Goal: Information Seeking & Learning: Learn about a topic

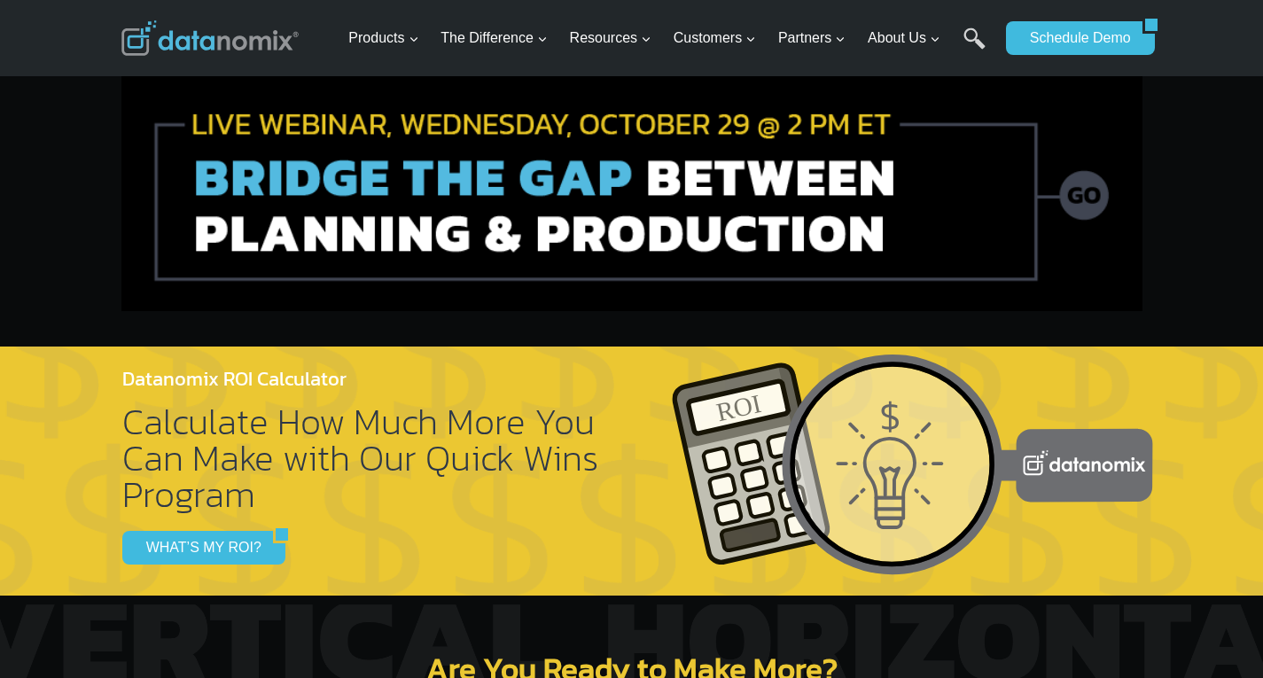
scroll to position [5908, 0]
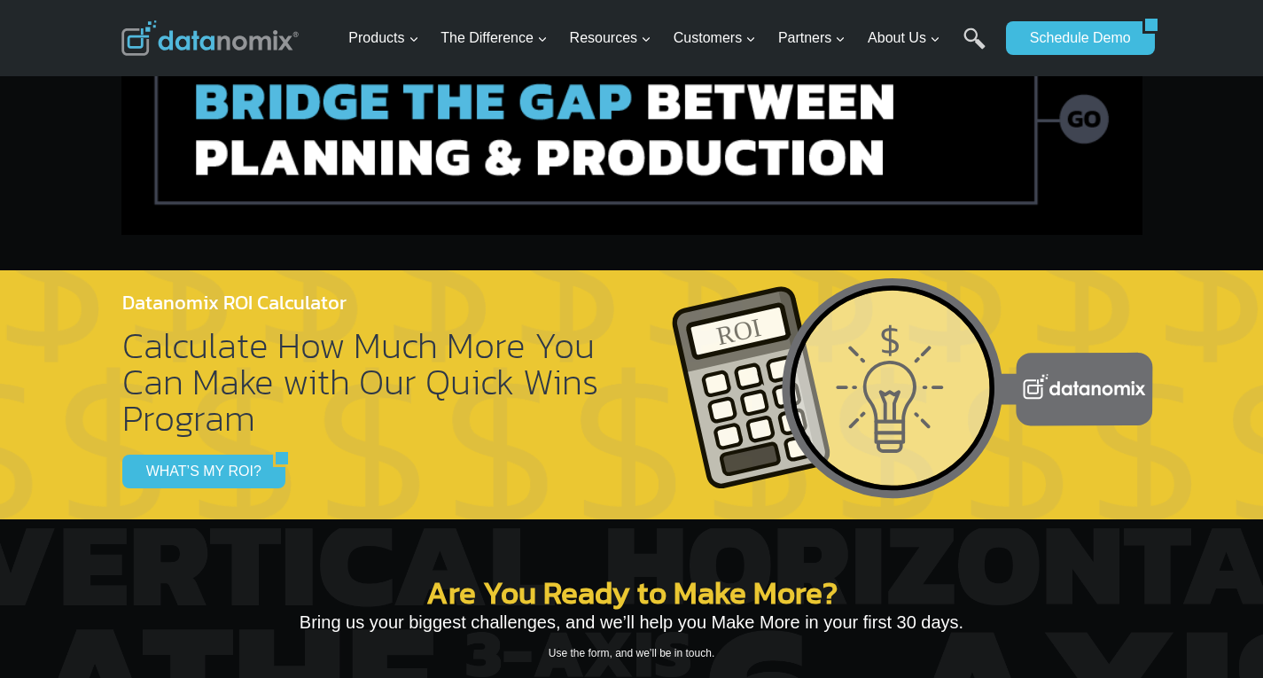
click at [323, 105] on img at bounding box center [631, 117] width 1021 height 236
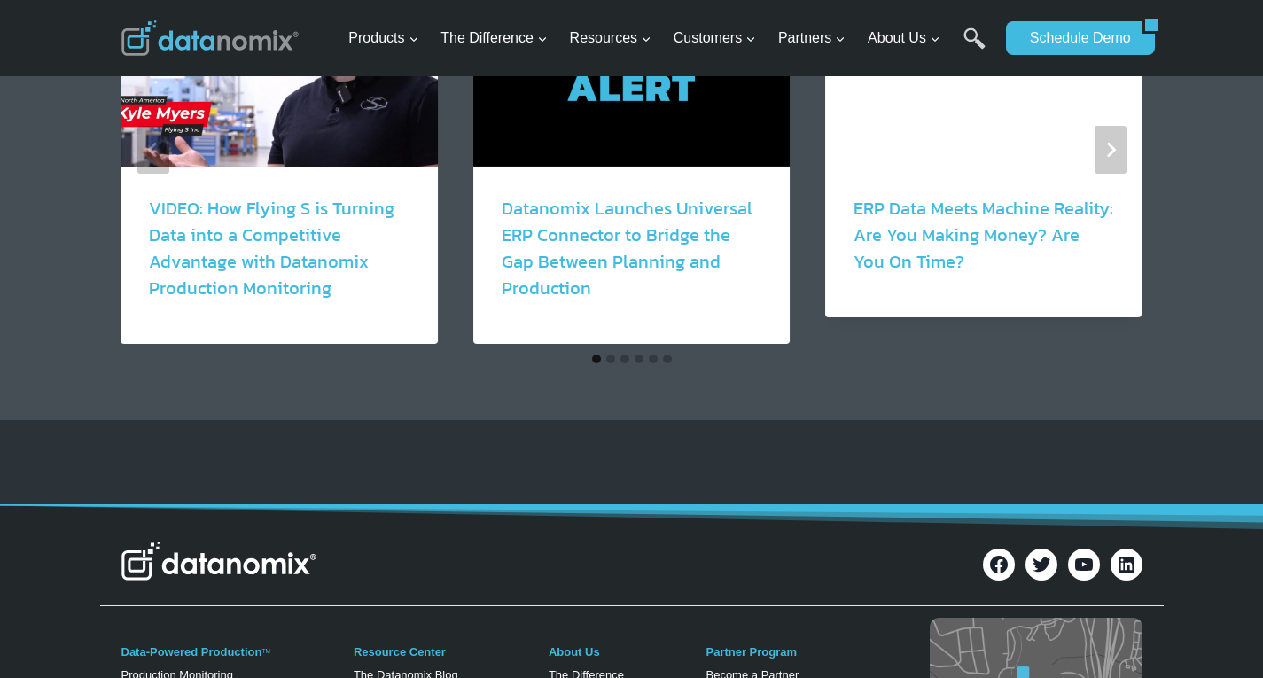
scroll to position [2067, 0]
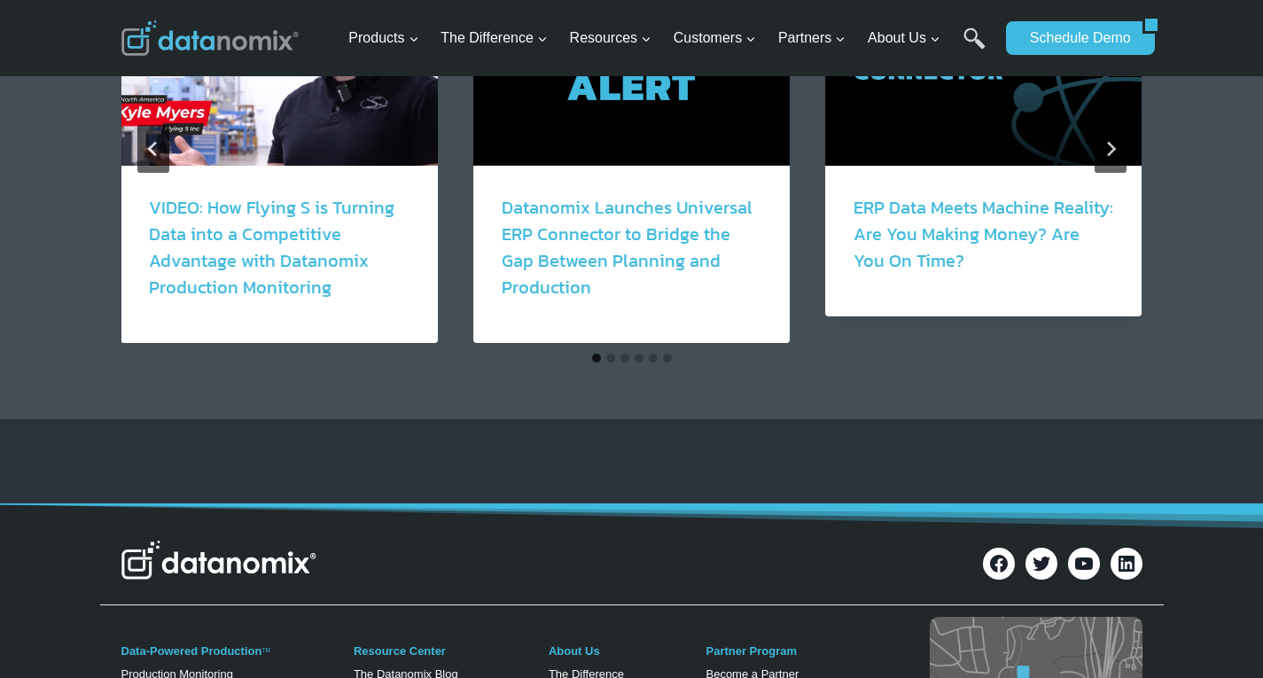
click at [592, 356] on button "Go to slide 1" at bounding box center [596, 358] width 9 height 9
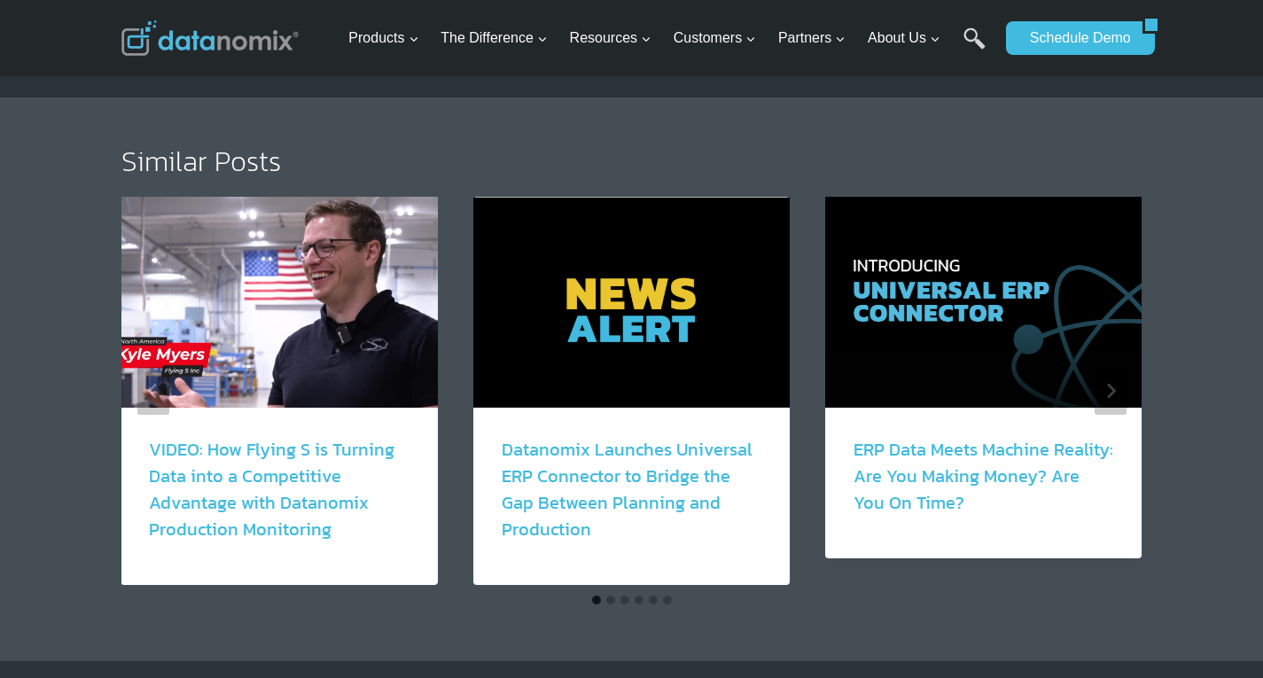
scroll to position [1832, 0]
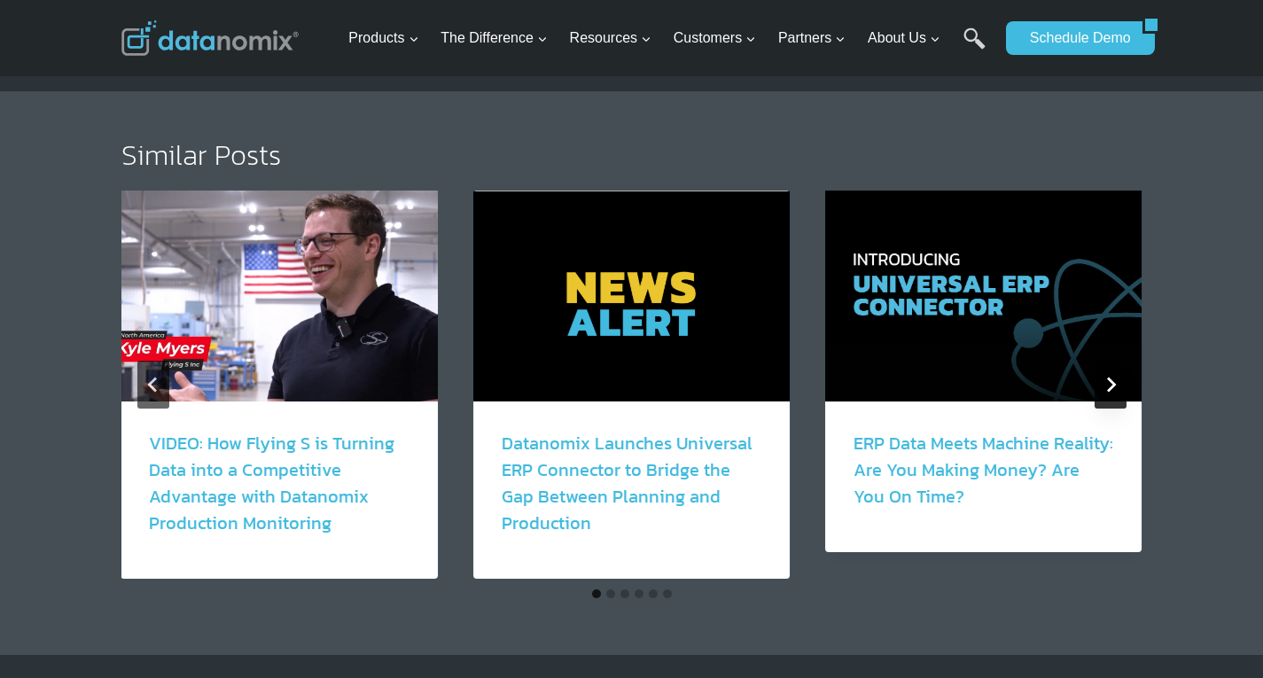
click at [1109, 392] on icon "Next" at bounding box center [1110, 385] width 16 height 16
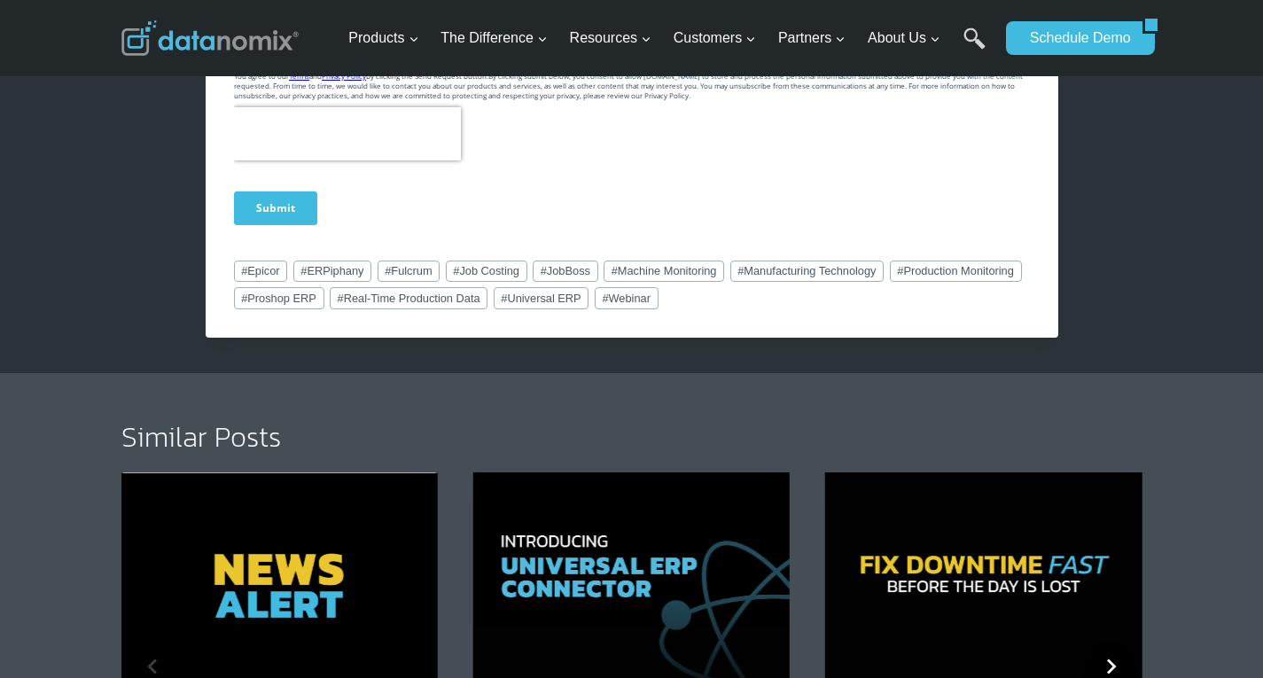
scroll to position [1654, 0]
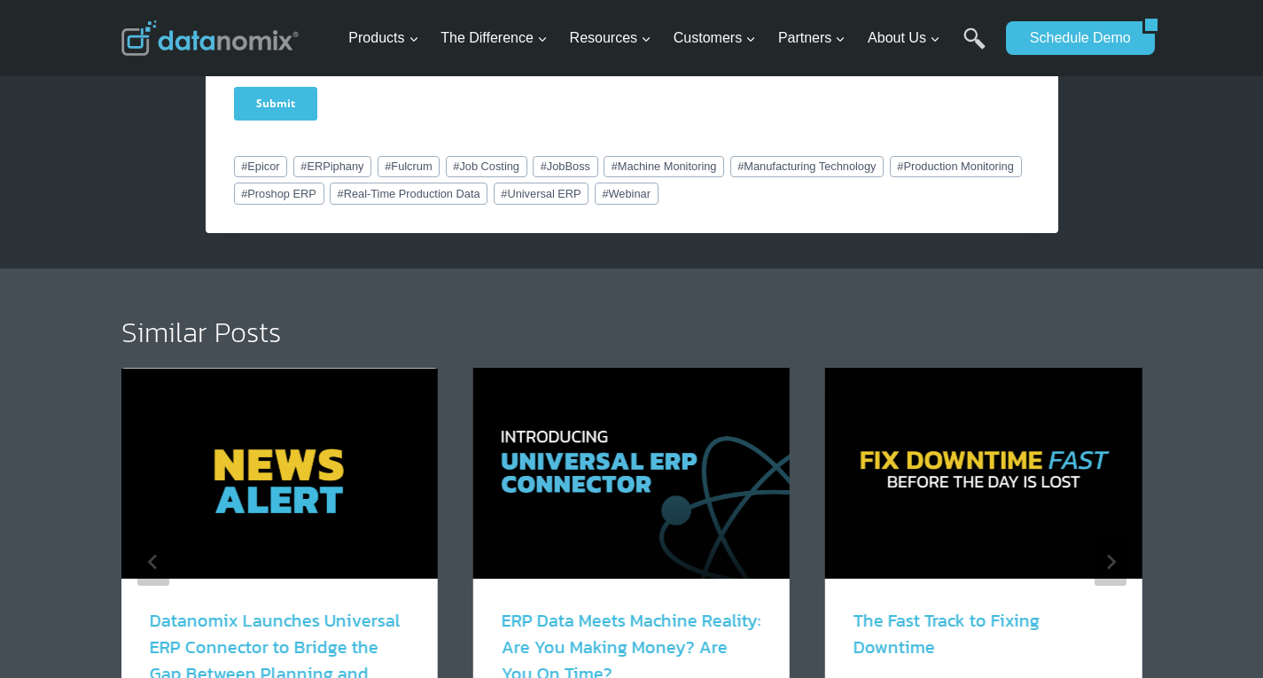
click at [43, 499] on div "Similar Posts Blog | Datanomix Customer Stories | Video Interviews VIDEO: How F…" at bounding box center [631, 550] width 1263 height 564
